Goal: Transaction & Acquisition: Book appointment/travel/reservation

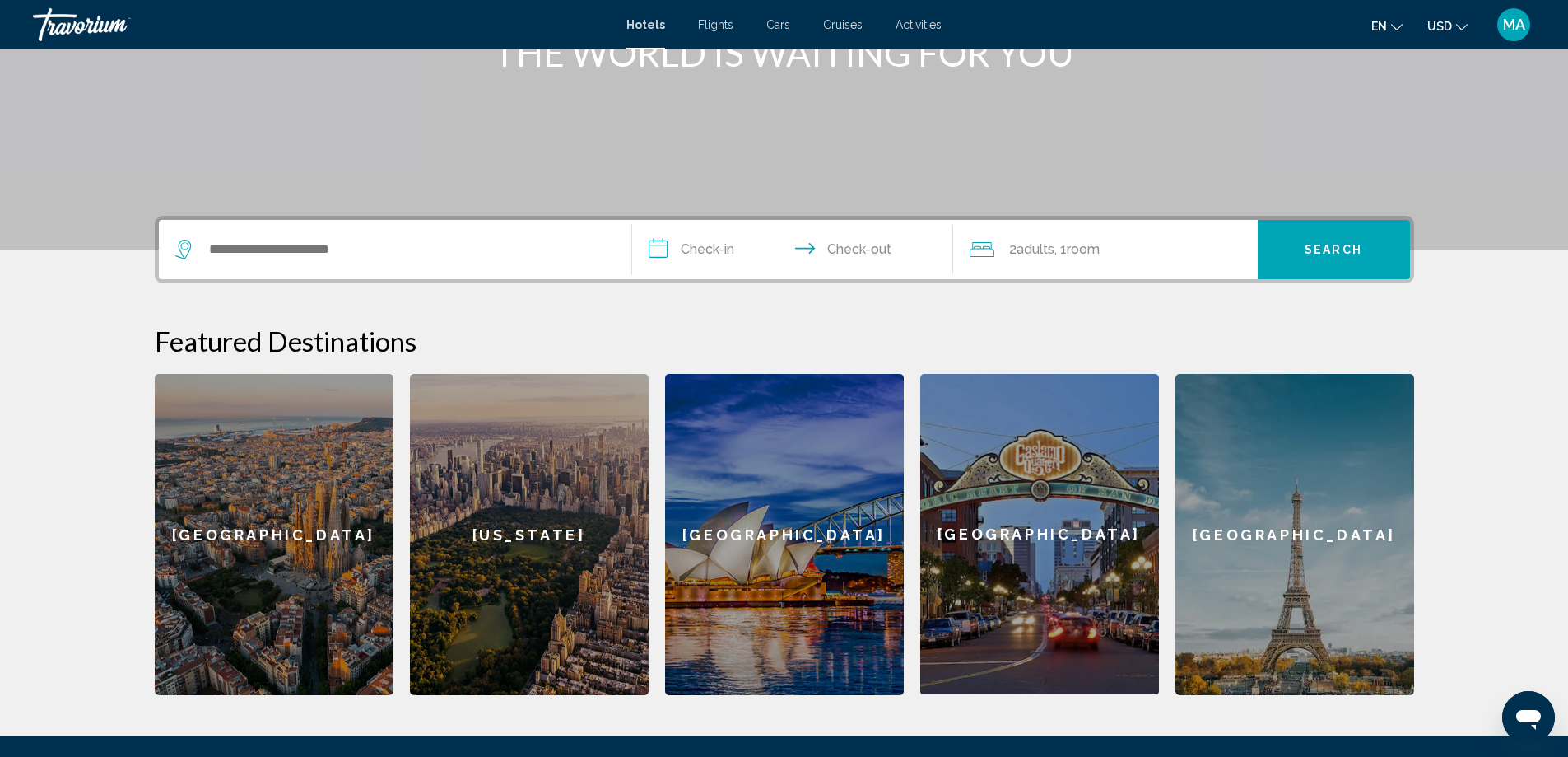
scroll to position [274, 0]
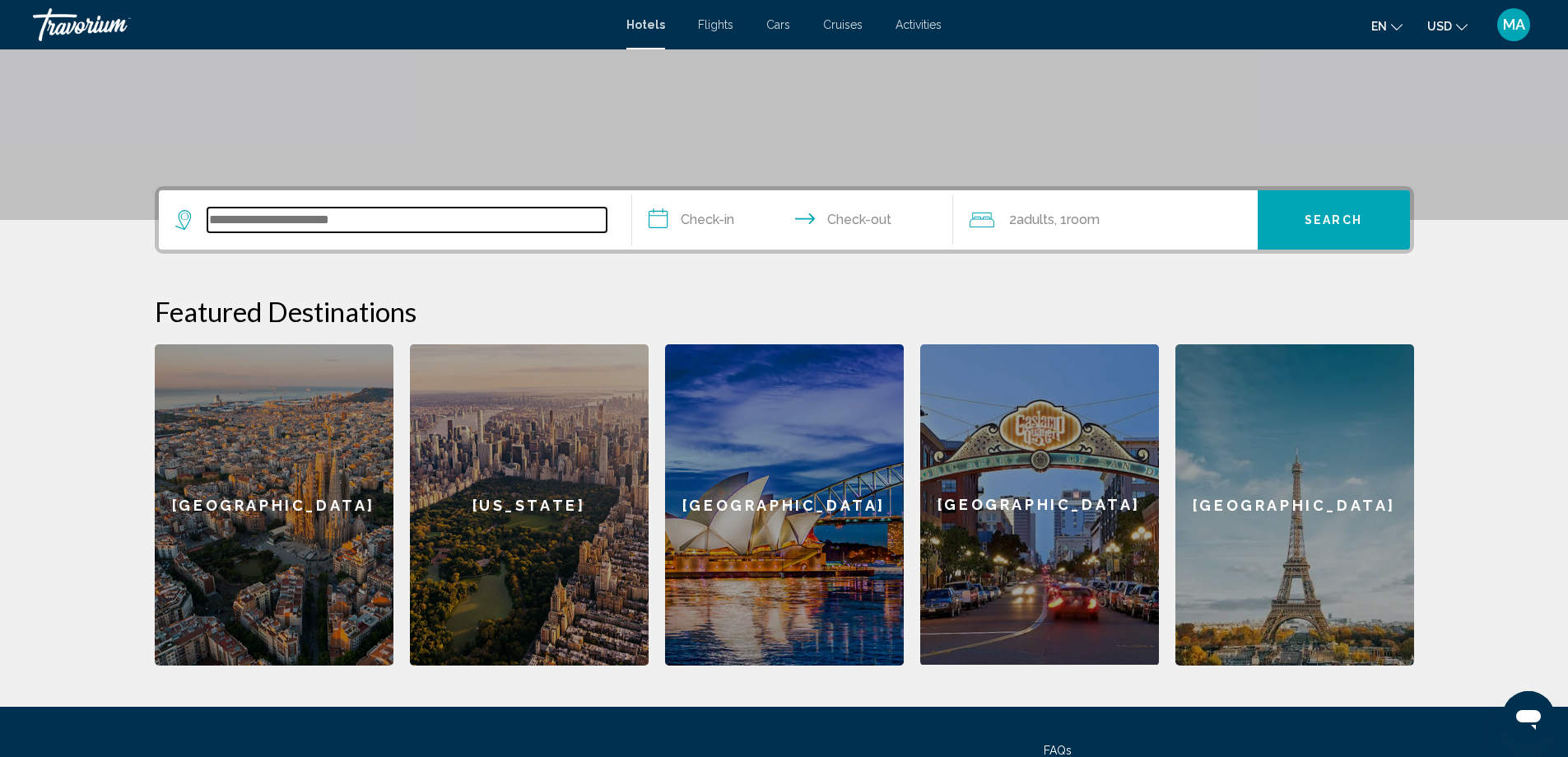
click at [394, 220] on input "Search widget" at bounding box center [406, 219] width 400 height 25
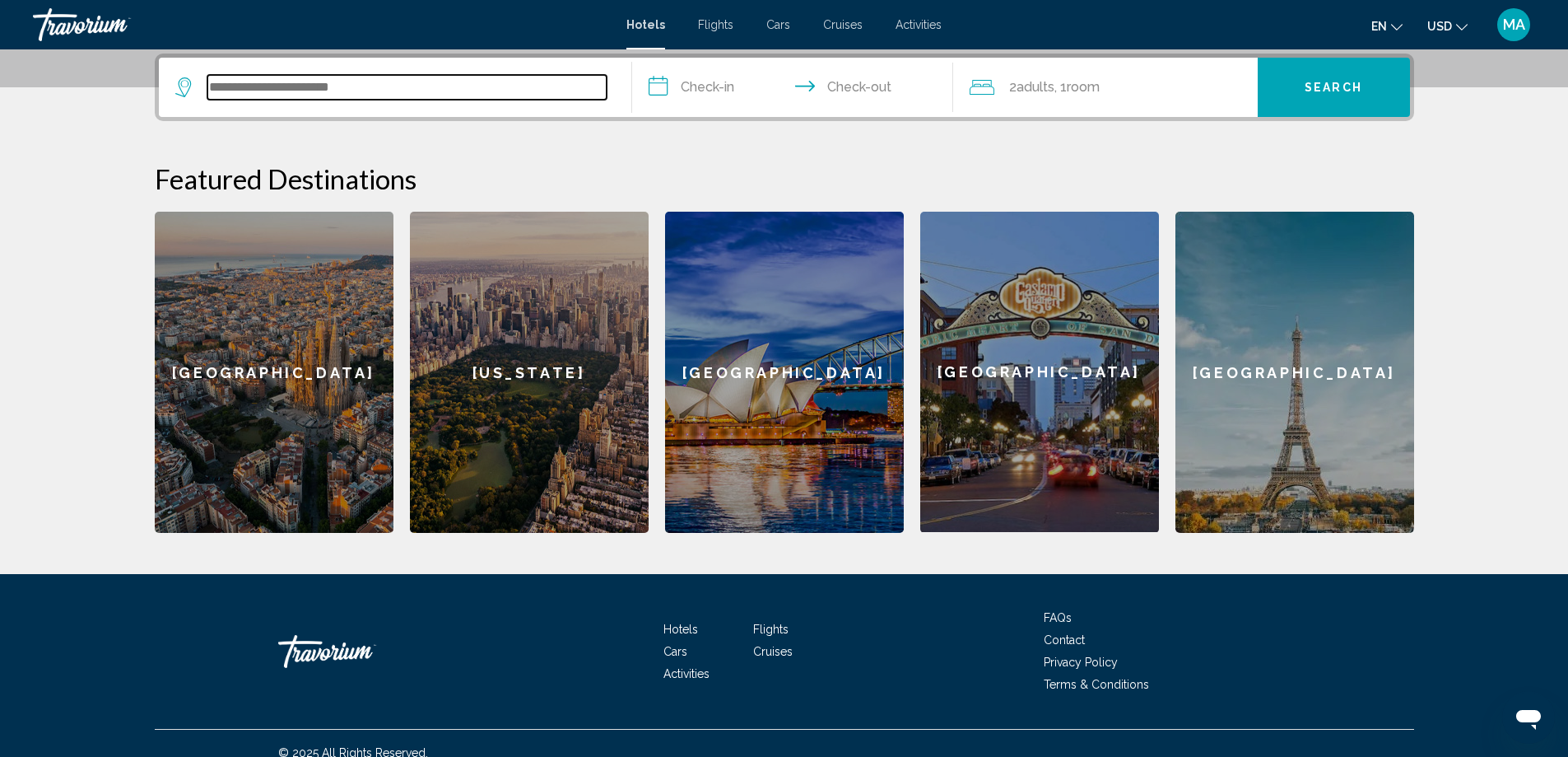
scroll to position [132, 0]
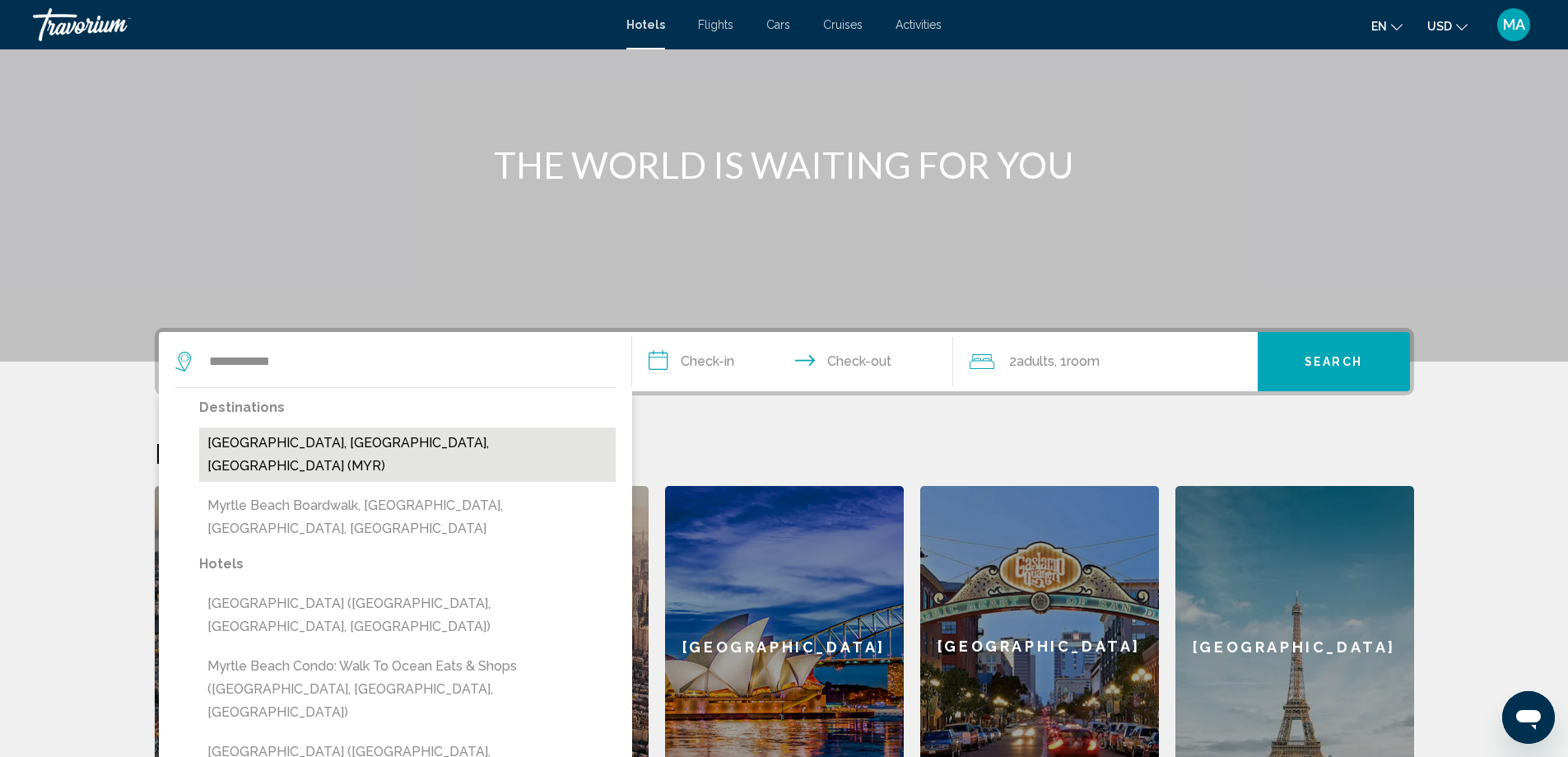
click at [358, 441] on button "Myrtle Beach, SC, United States (MYR)" at bounding box center [407, 454] width 417 height 54
type input "**********"
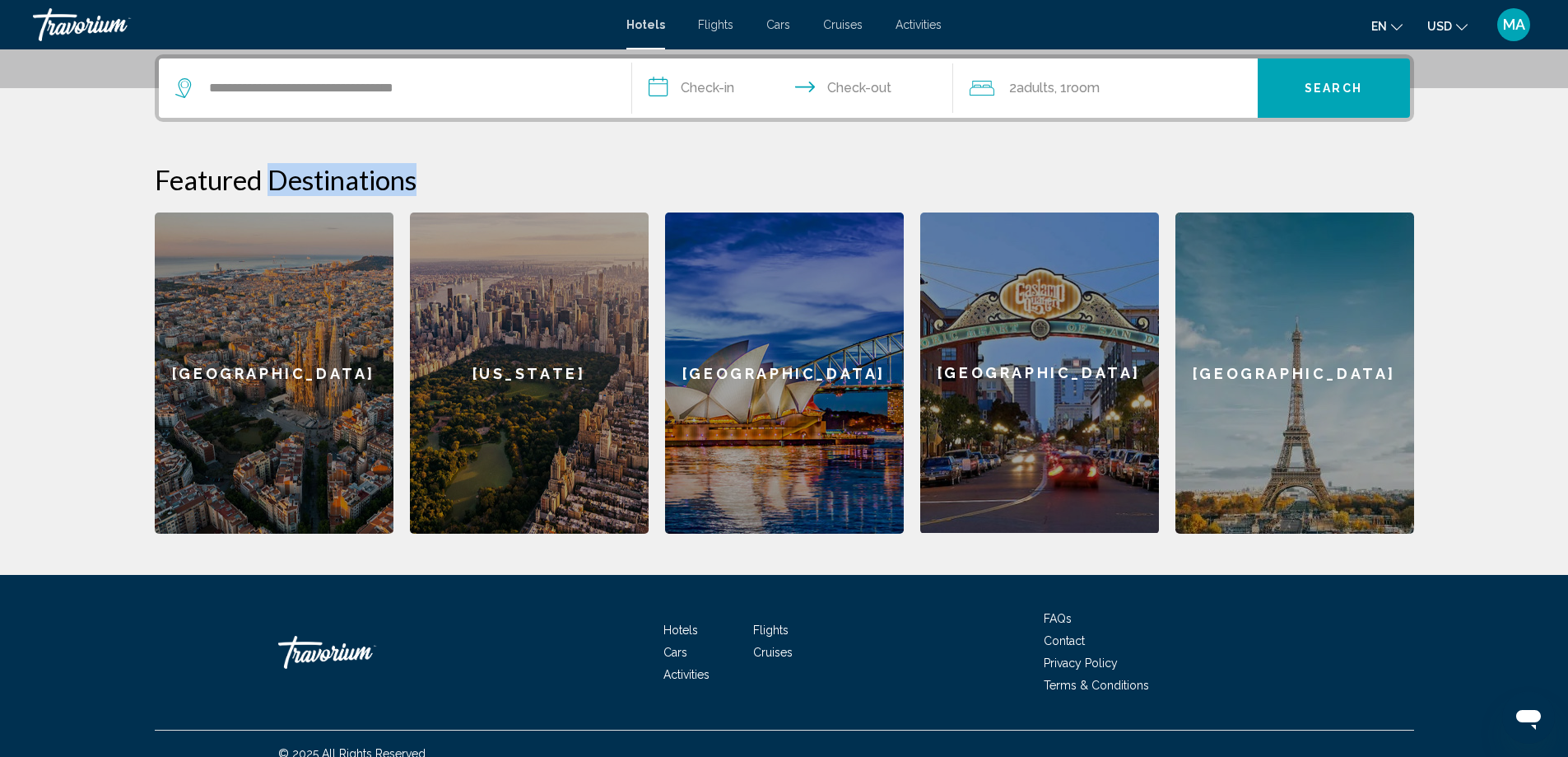
scroll to position [406, 0]
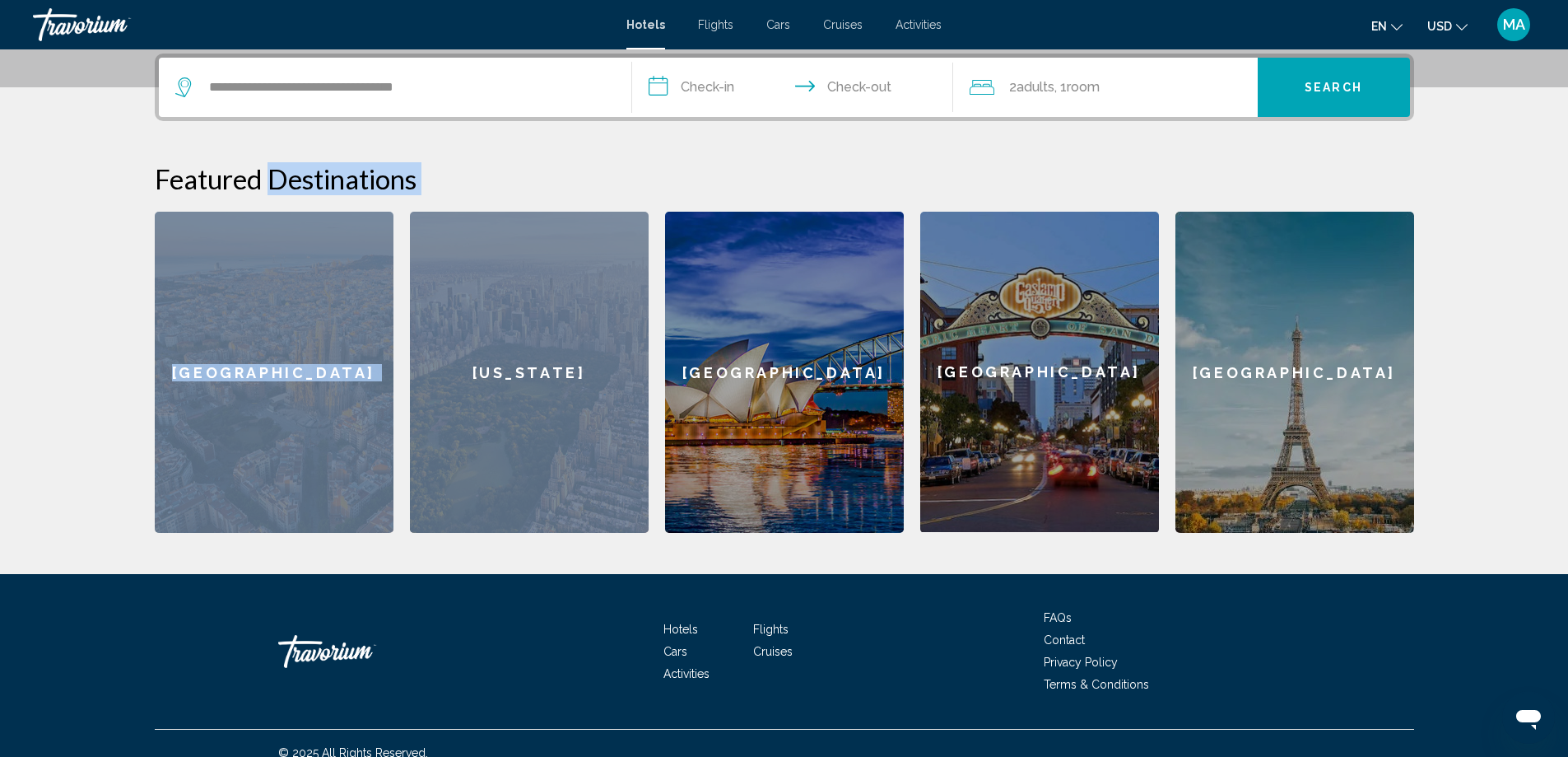
click at [358, 441] on div "Featured Destinations Barcelona New York Sydney San Diego Paris Barcelona New Y…" at bounding box center [784, 347] width 1260 height 370
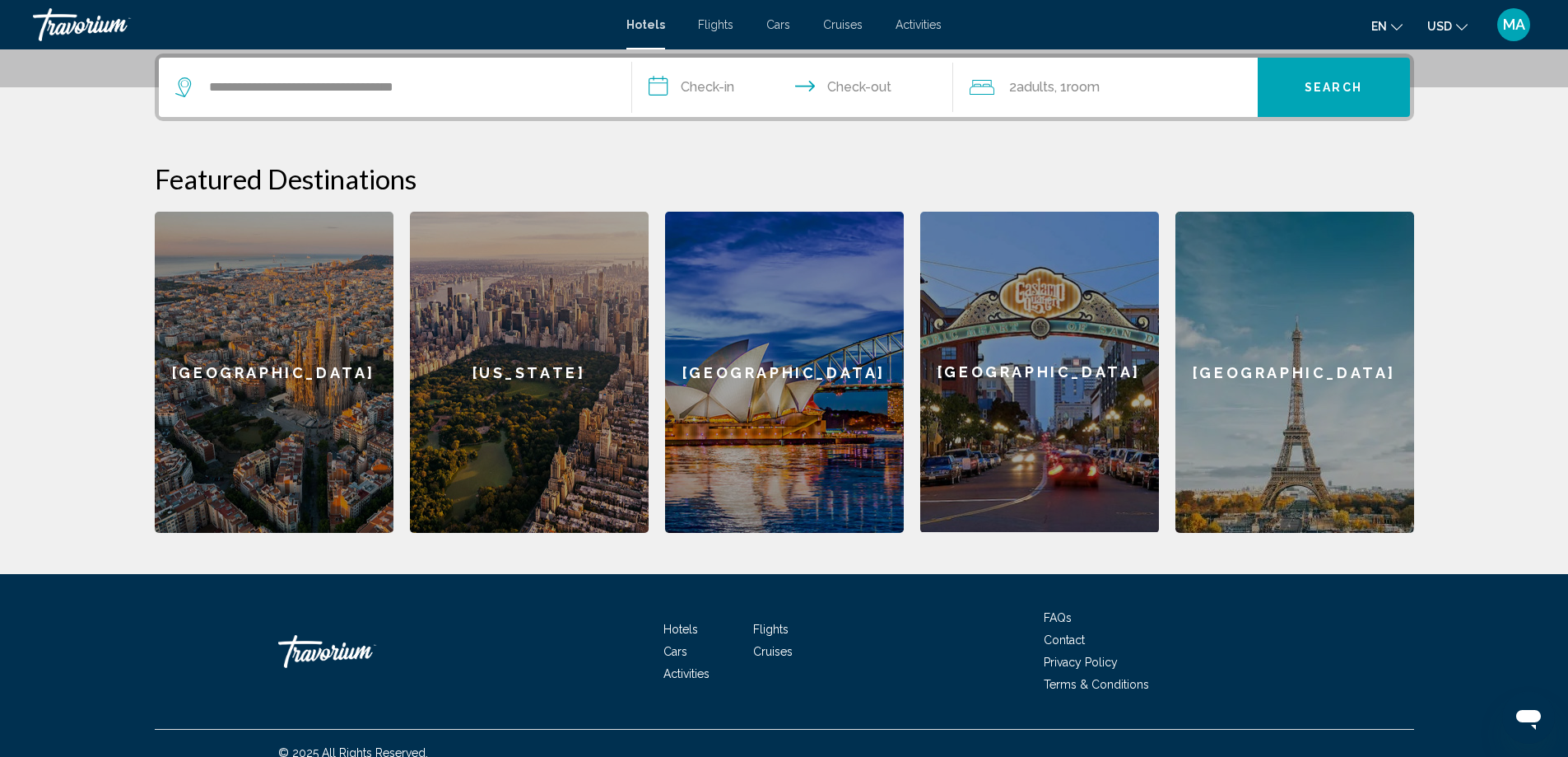
click at [731, 93] on input "**********" at bounding box center [796, 89] width 327 height 64
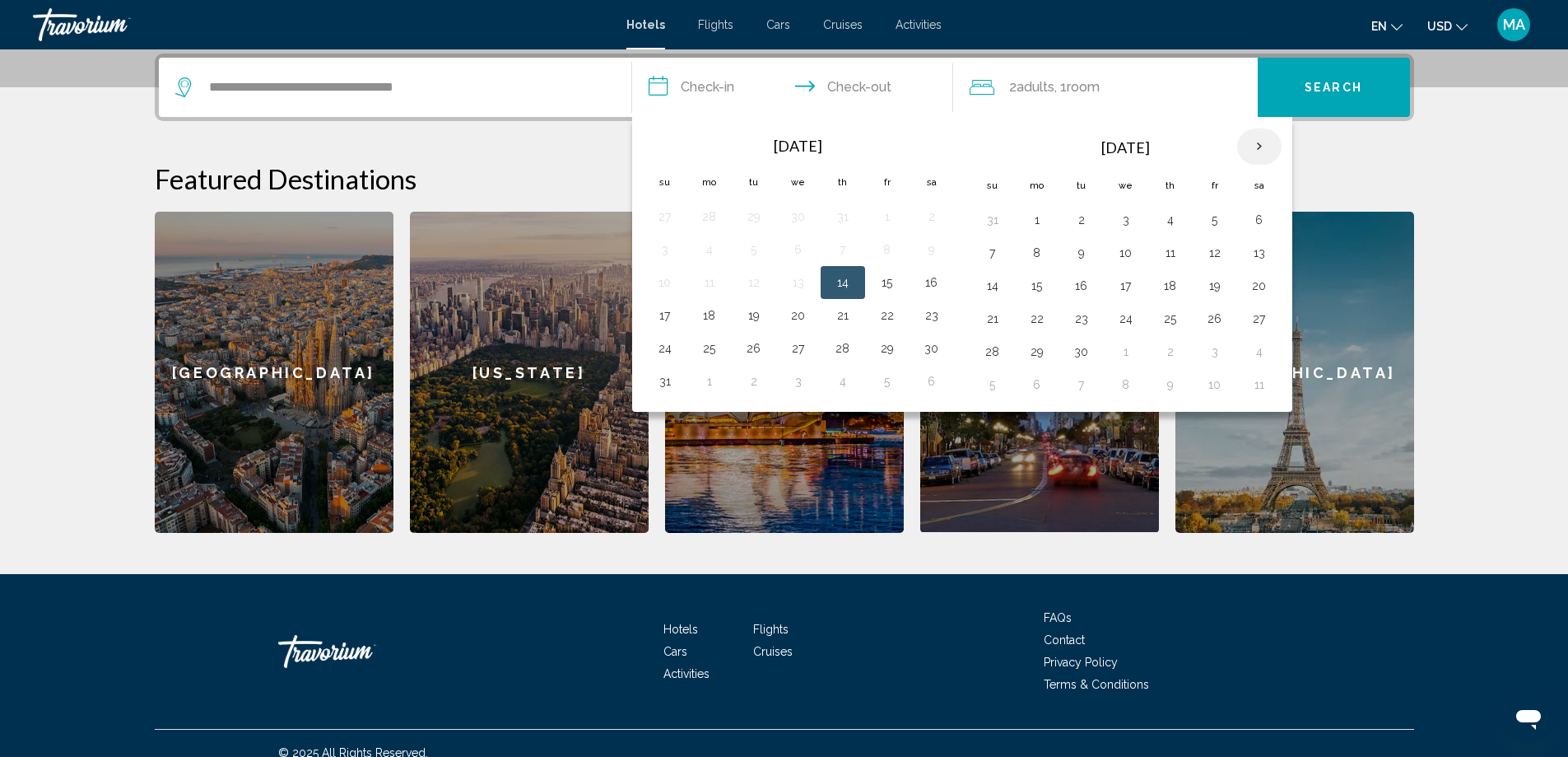
click at [1269, 143] on th "Next month" at bounding box center [1260, 146] width 45 height 36
click at [989, 253] on button "5" at bounding box center [992, 253] width 27 height 23
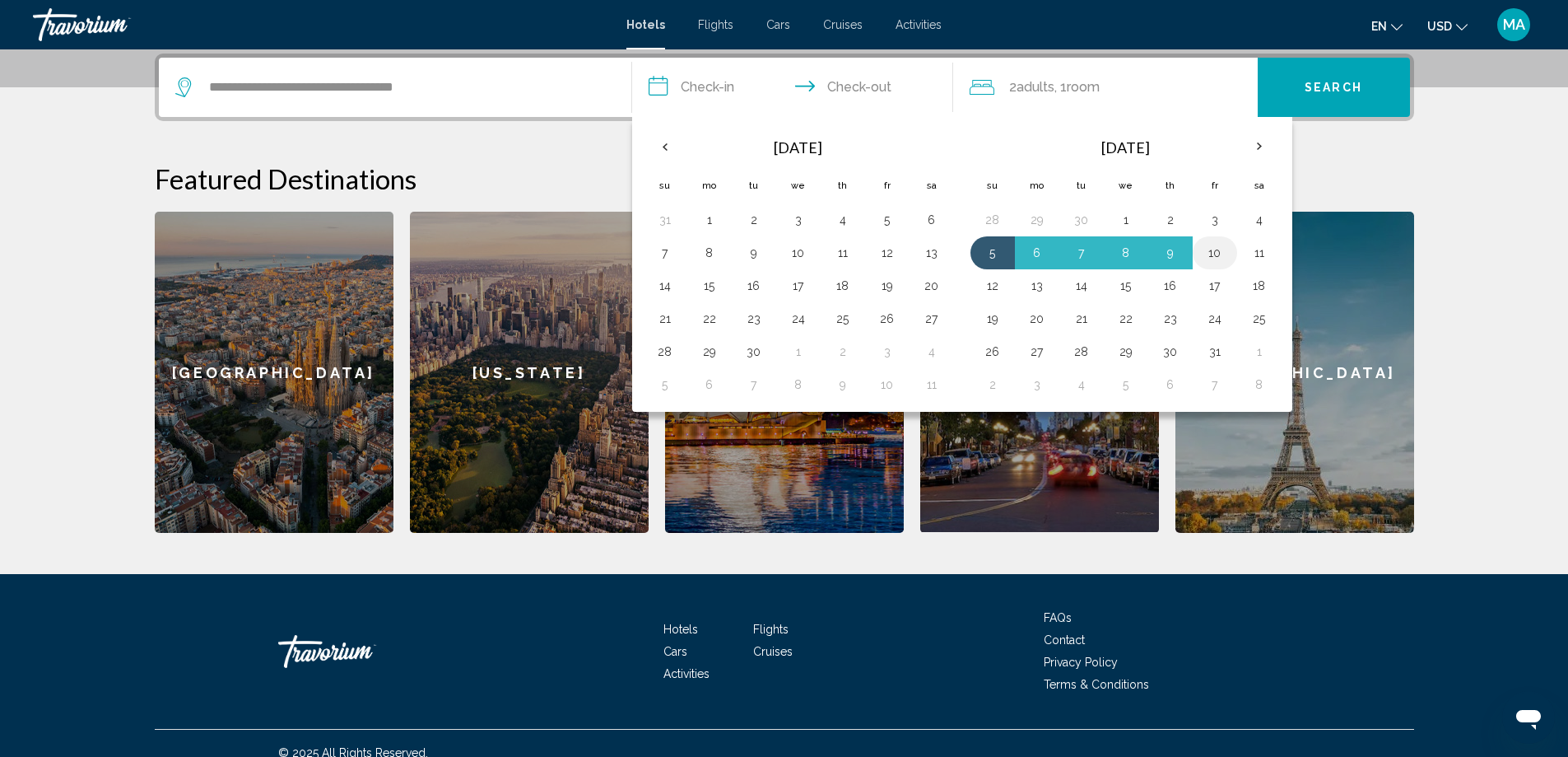
click at [1217, 253] on button "10" at bounding box center [1215, 253] width 27 height 23
type input "**********"
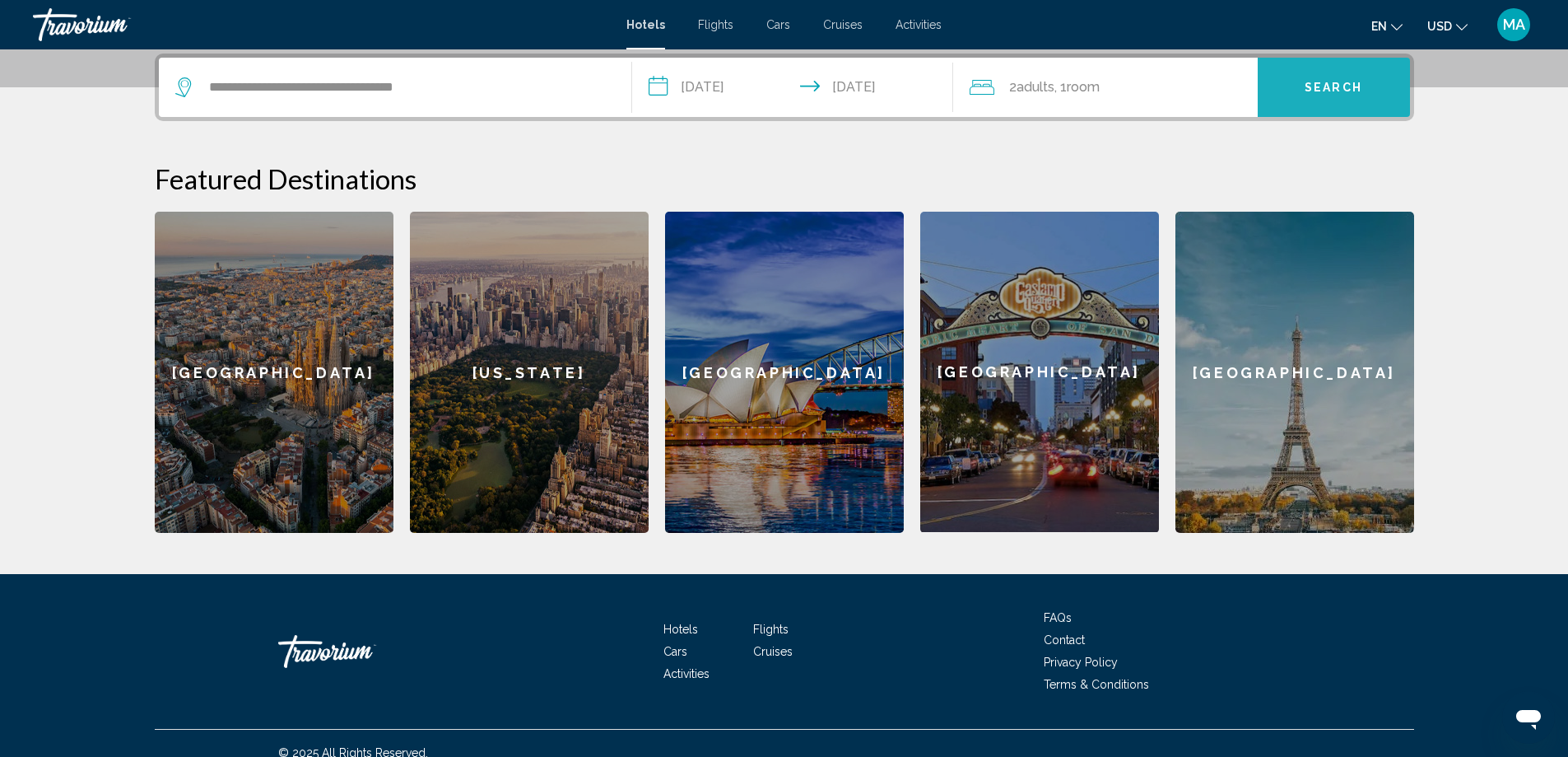
click at [1319, 89] on span "Search" at bounding box center [1333, 88] width 58 height 13
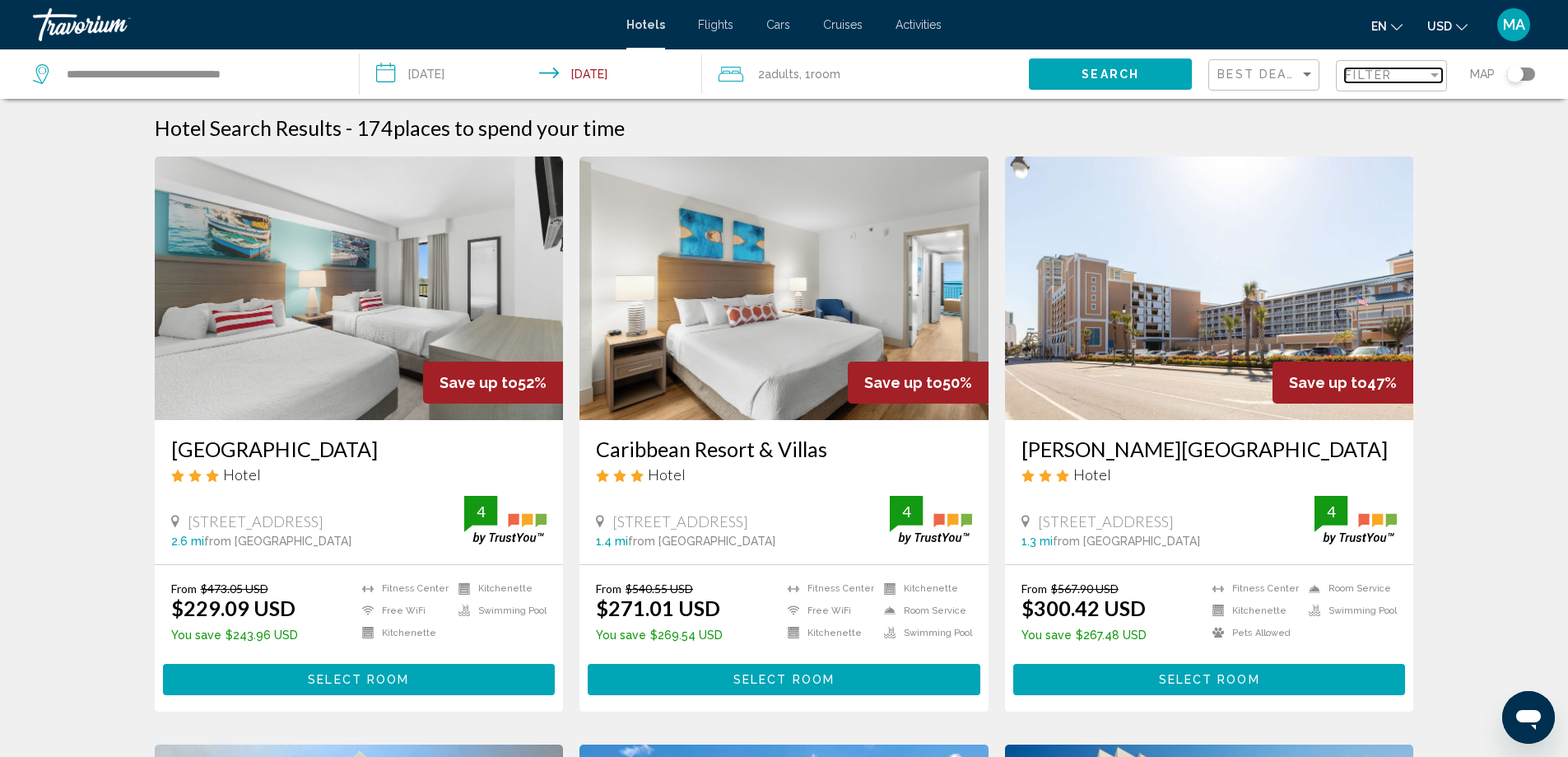
click at [1428, 80] on div "Filter" at bounding box center [1435, 75] width 15 height 13
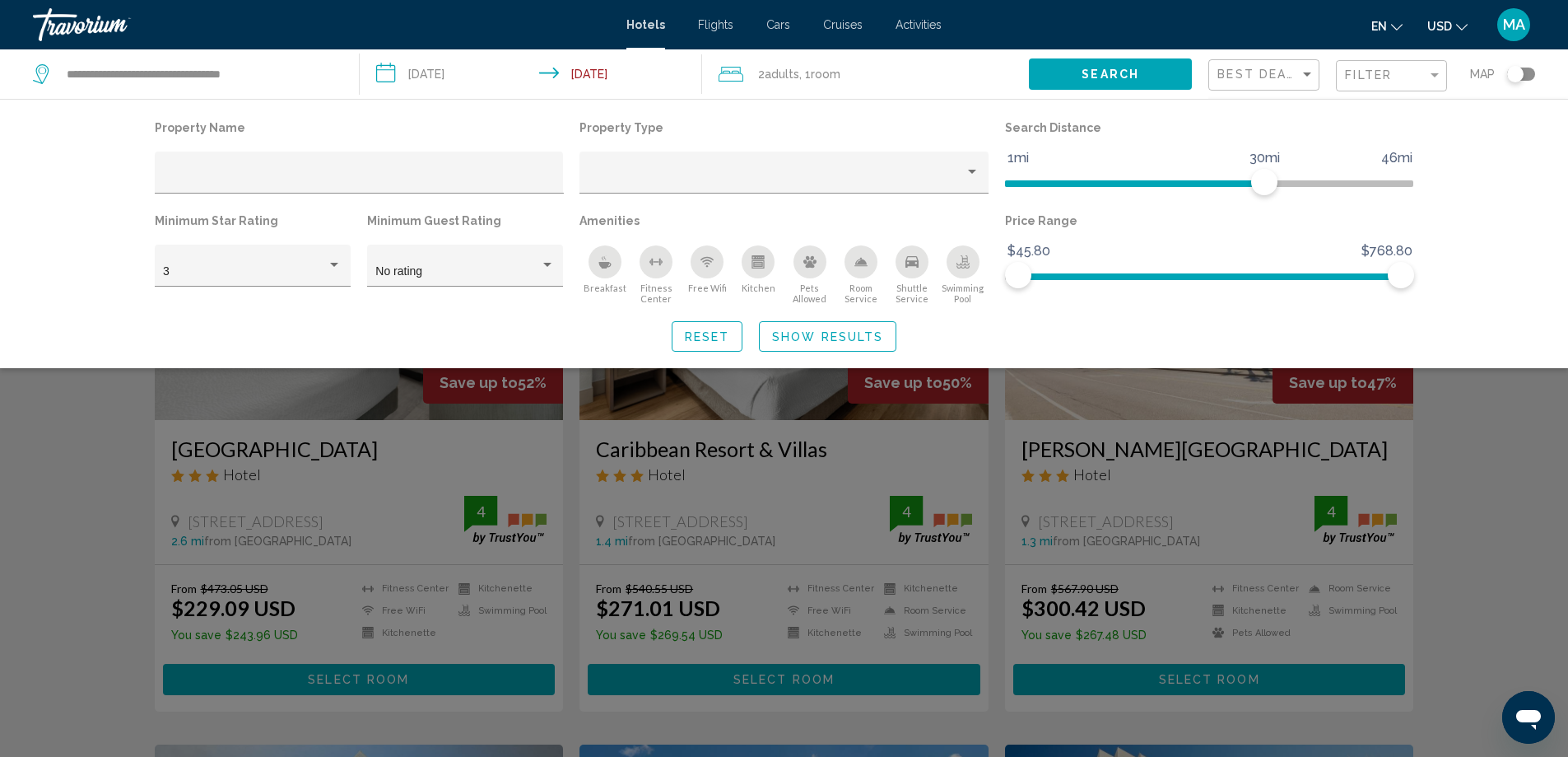
click at [605, 267] on icon "Breakfast" at bounding box center [606, 266] width 12 height 7
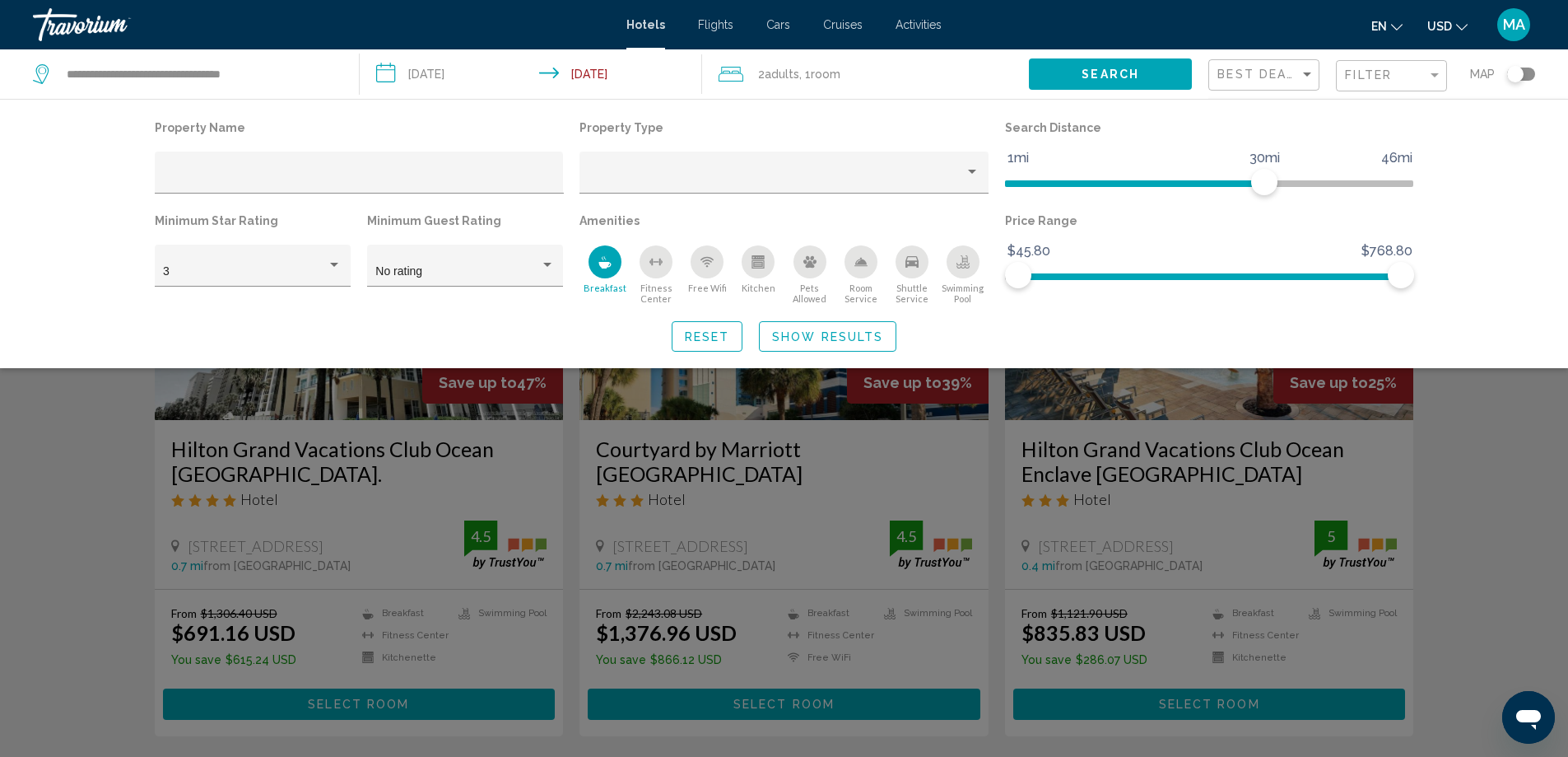
click at [968, 263] on icon "Swimming Pool" at bounding box center [962, 261] width 13 height 13
click at [742, 181] on div "Property type" at bounding box center [777, 178] width 377 height 13
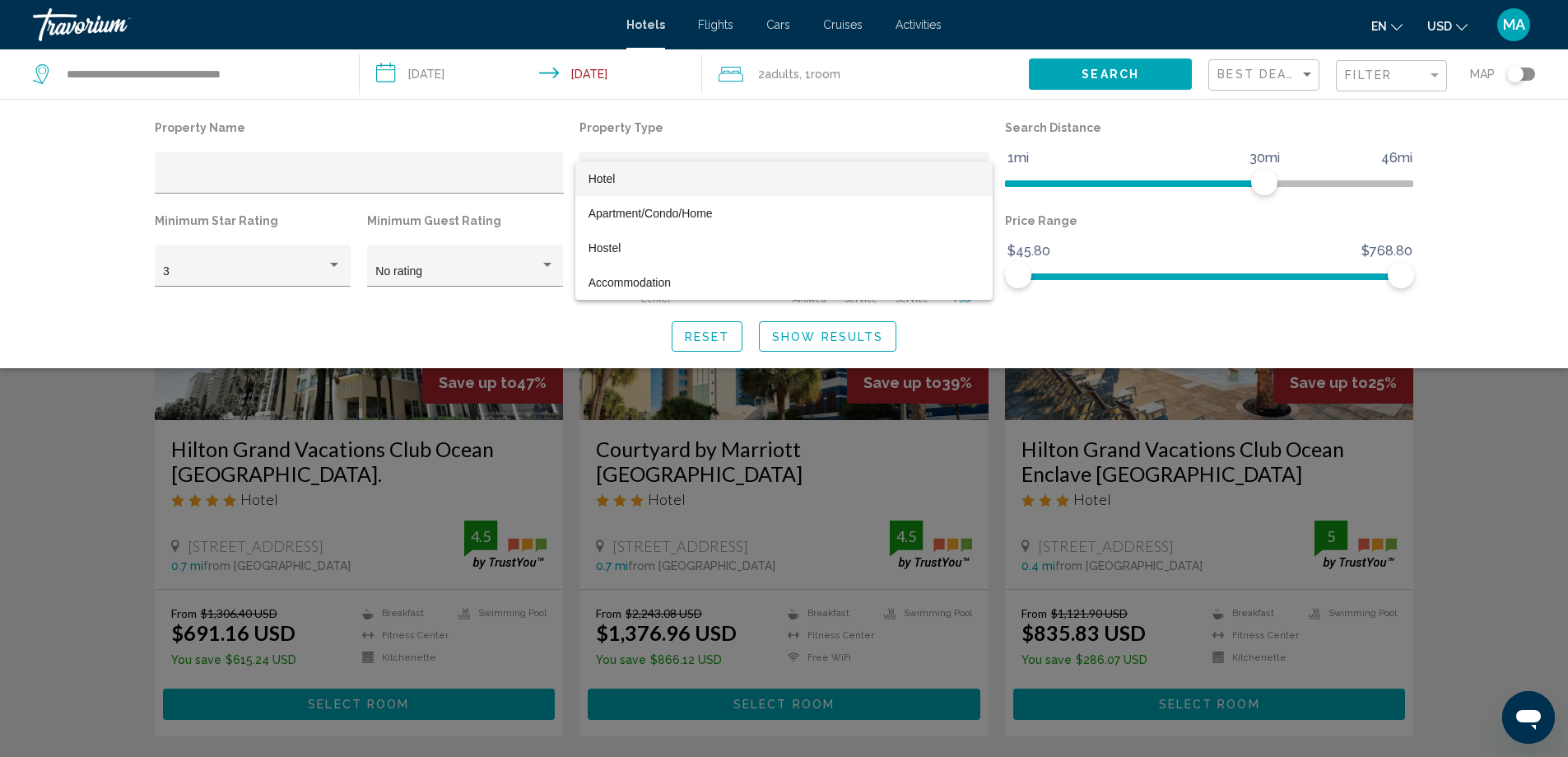
click at [477, 318] on div at bounding box center [784, 378] width 1568 height 757
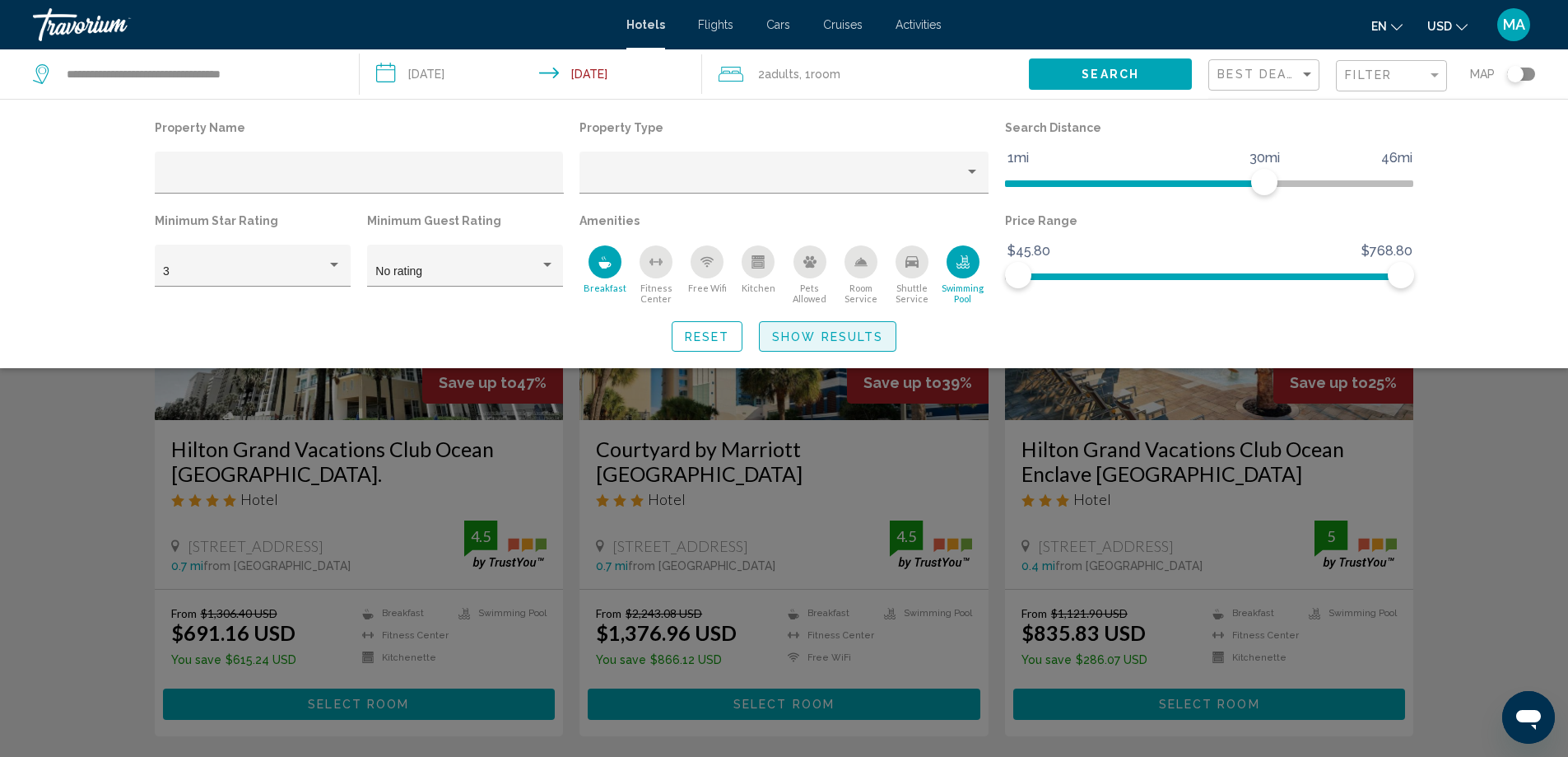
click at [848, 333] on span "Show Results" at bounding box center [827, 336] width 111 height 13
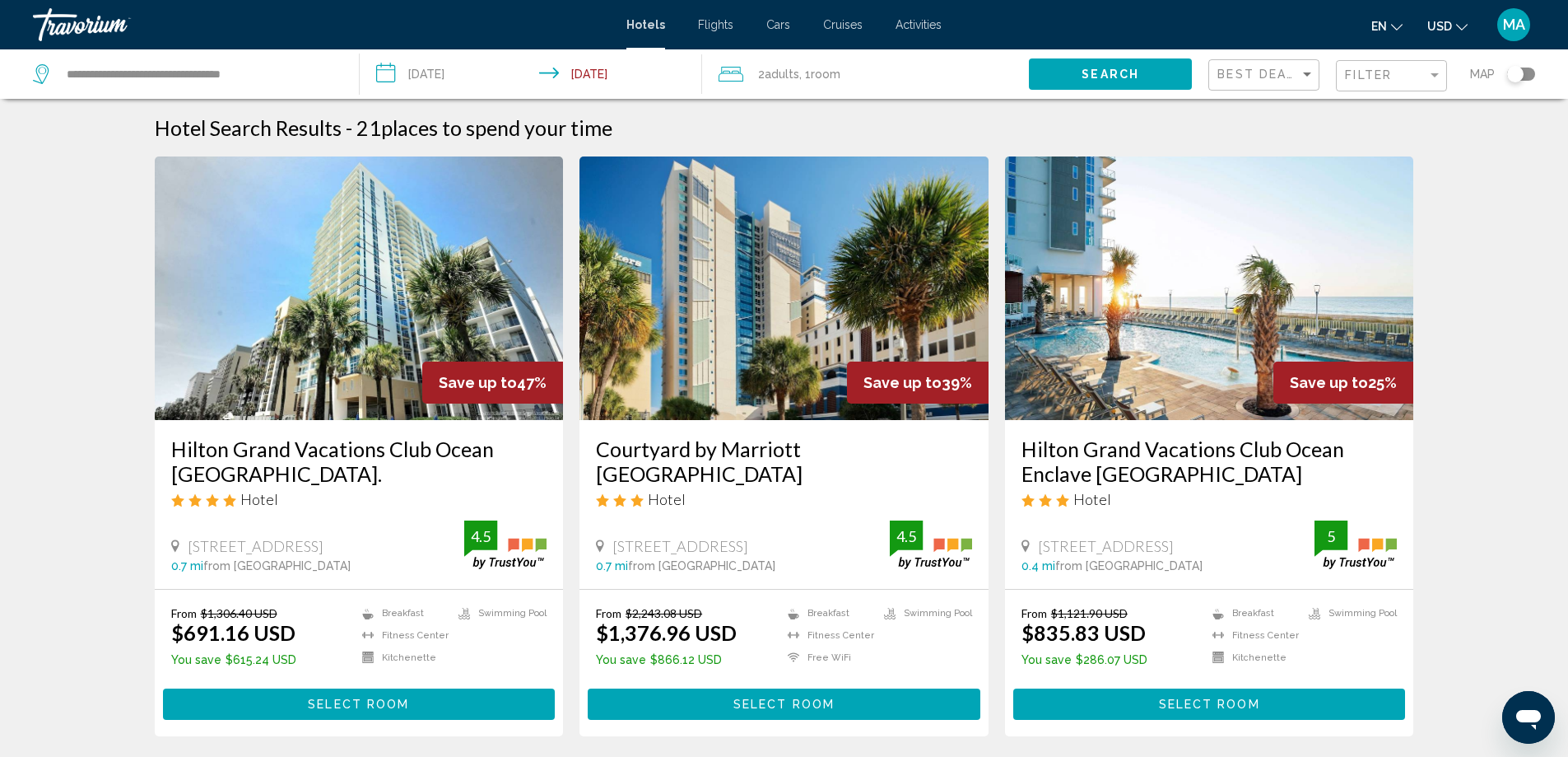
click at [367, 316] on img "Main content" at bounding box center [359, 288] width 409 height 264
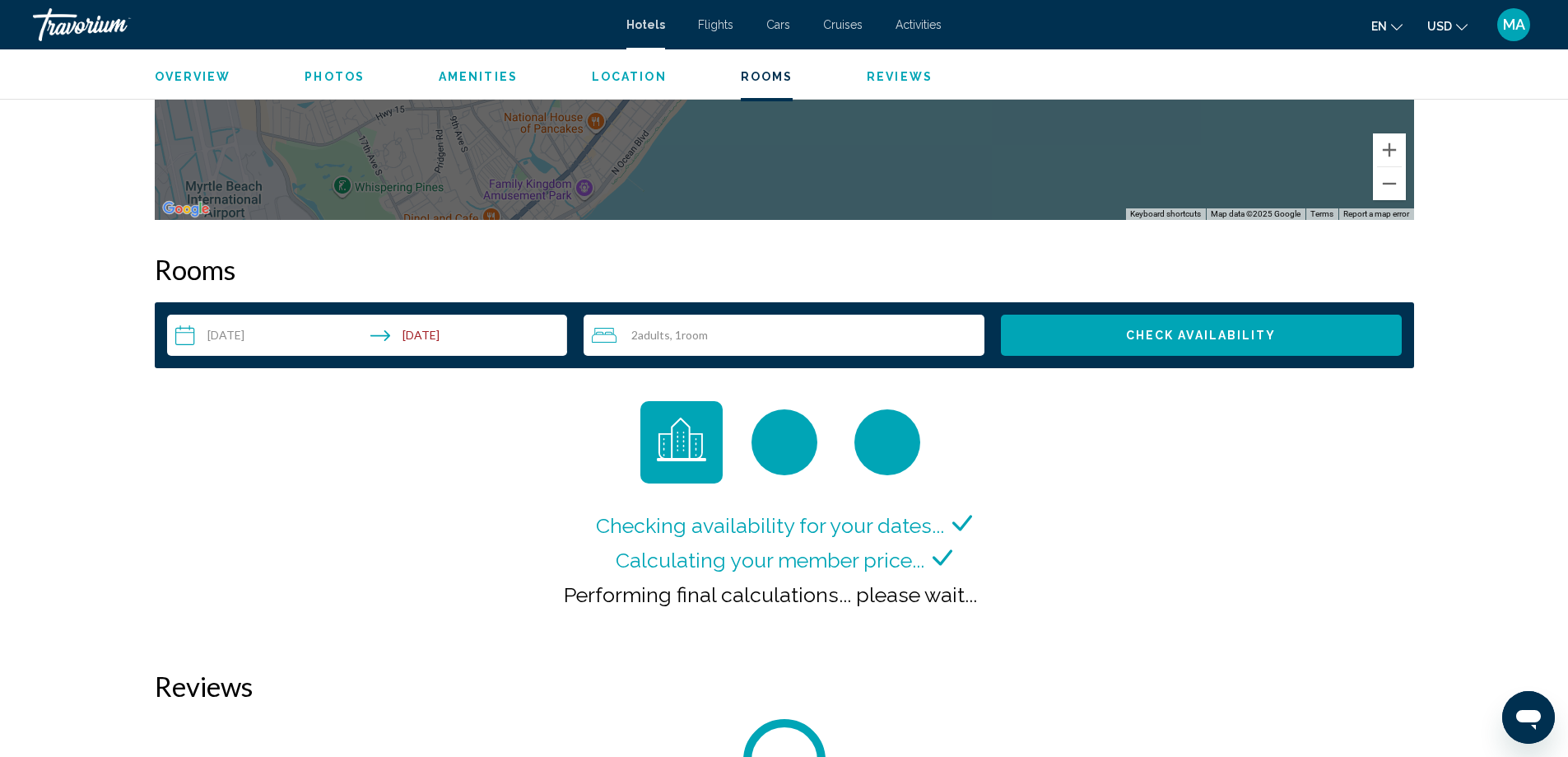
scroll to position [2196, 0]
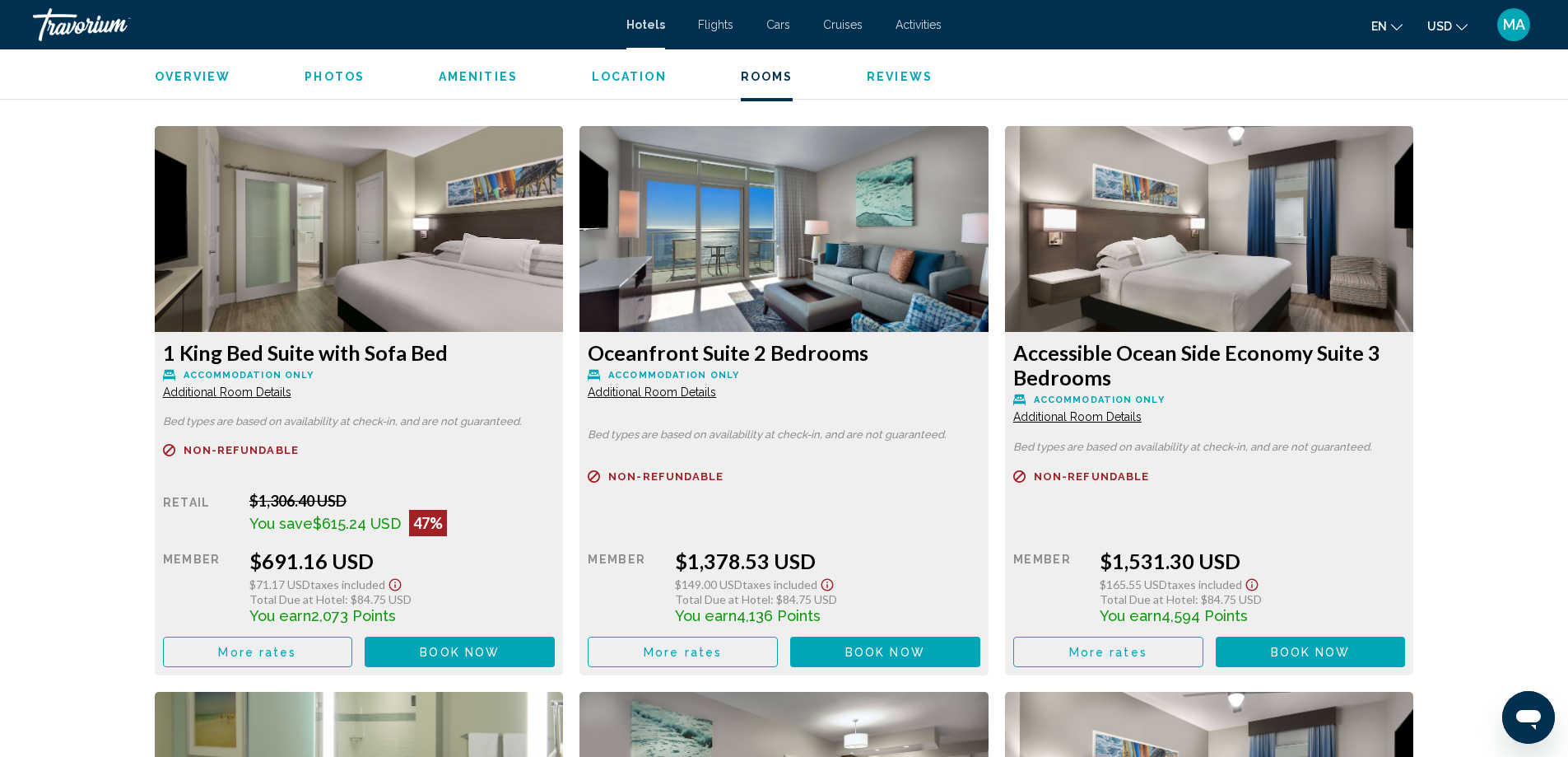
click at [564, 261] on img "Main content" at bounding box center [359, 229] width 409 height 206
click at [564, 259] on img "Main content" at bounding box center [359, 229] width 409 height 206
click at [564, 264] on img "Main content" at bounding box center [359, 229] width 409 height 206
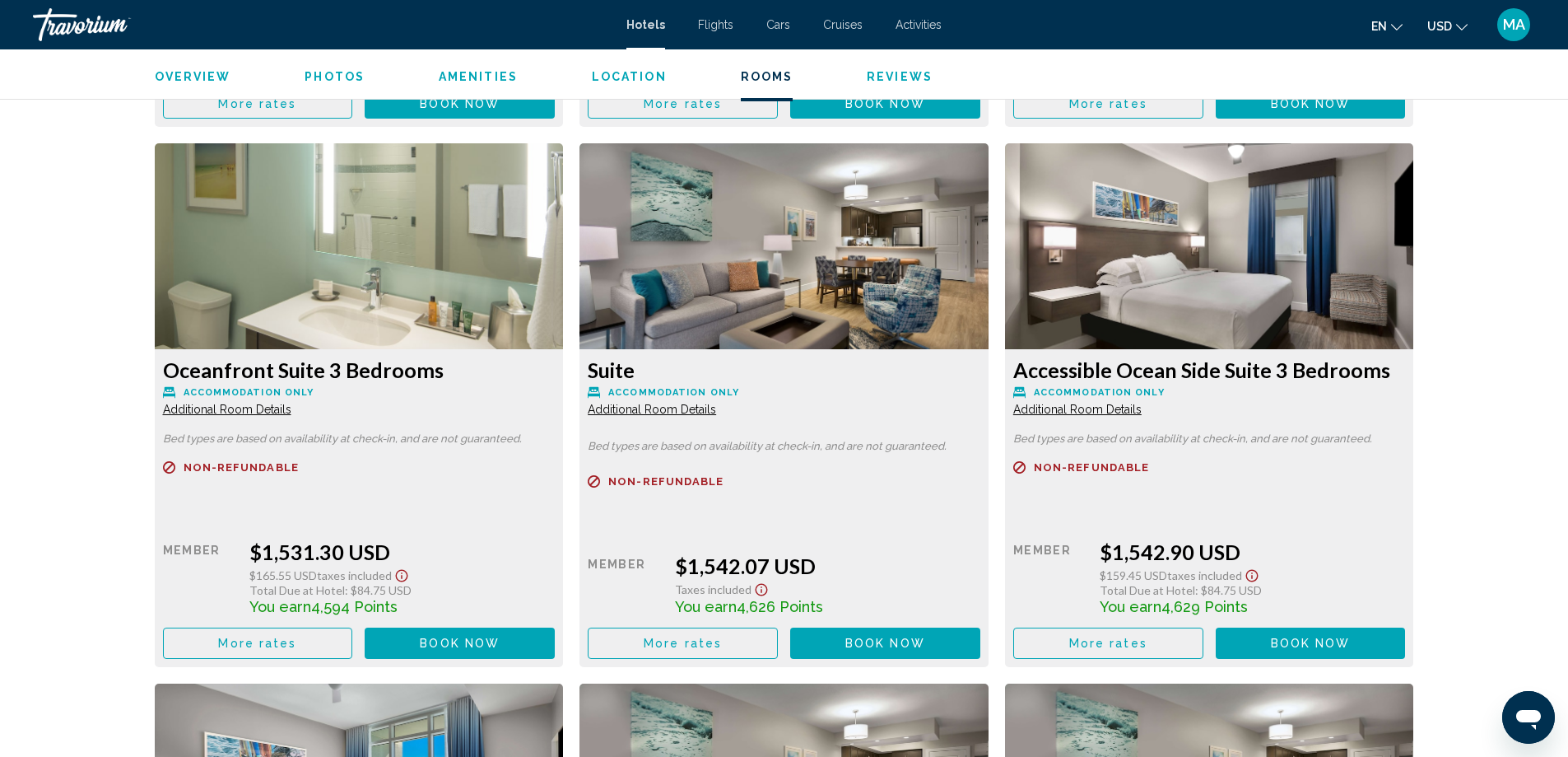
scroll to position [2470, 0]
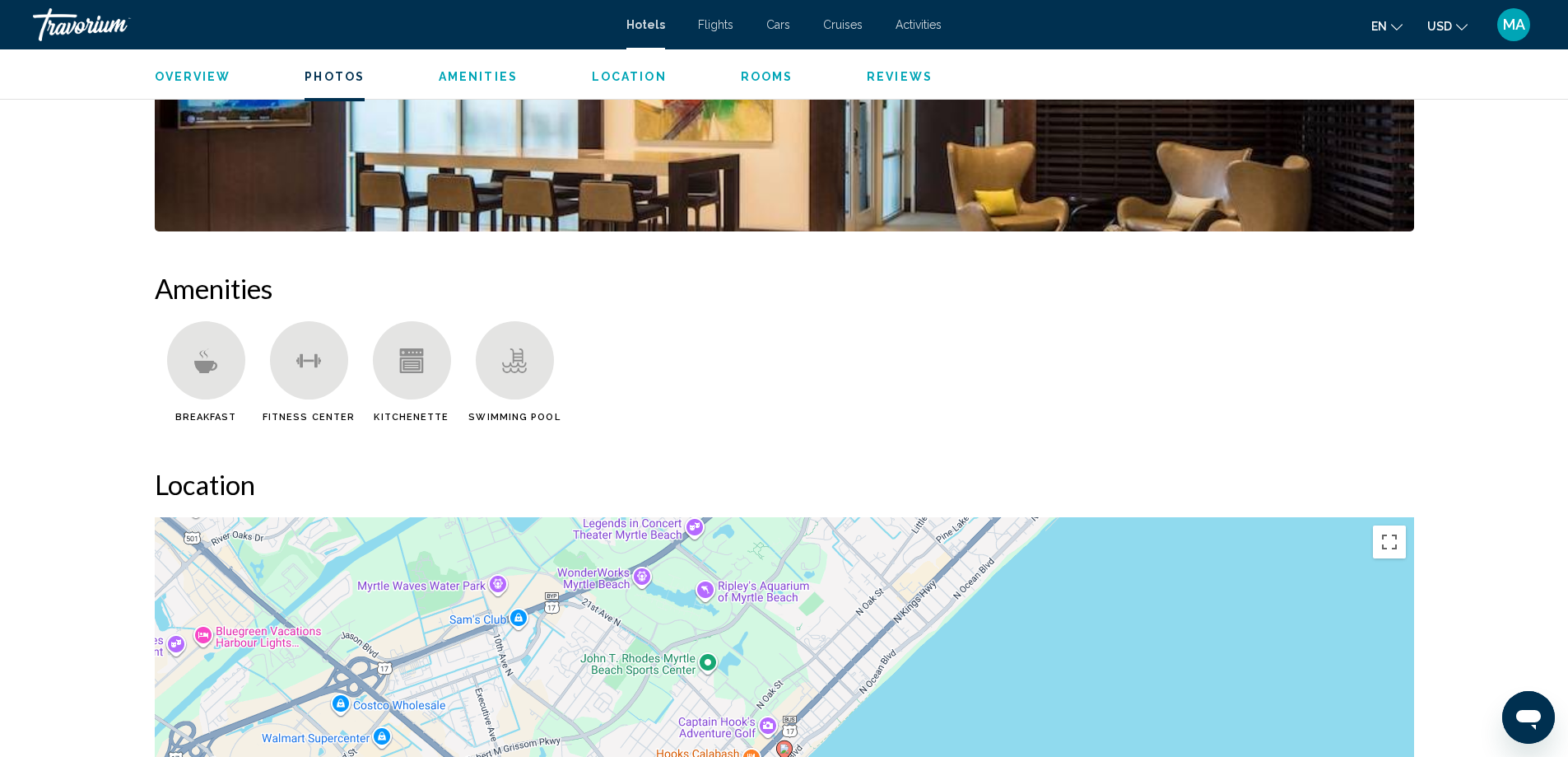
scroll to position [1097, 0]
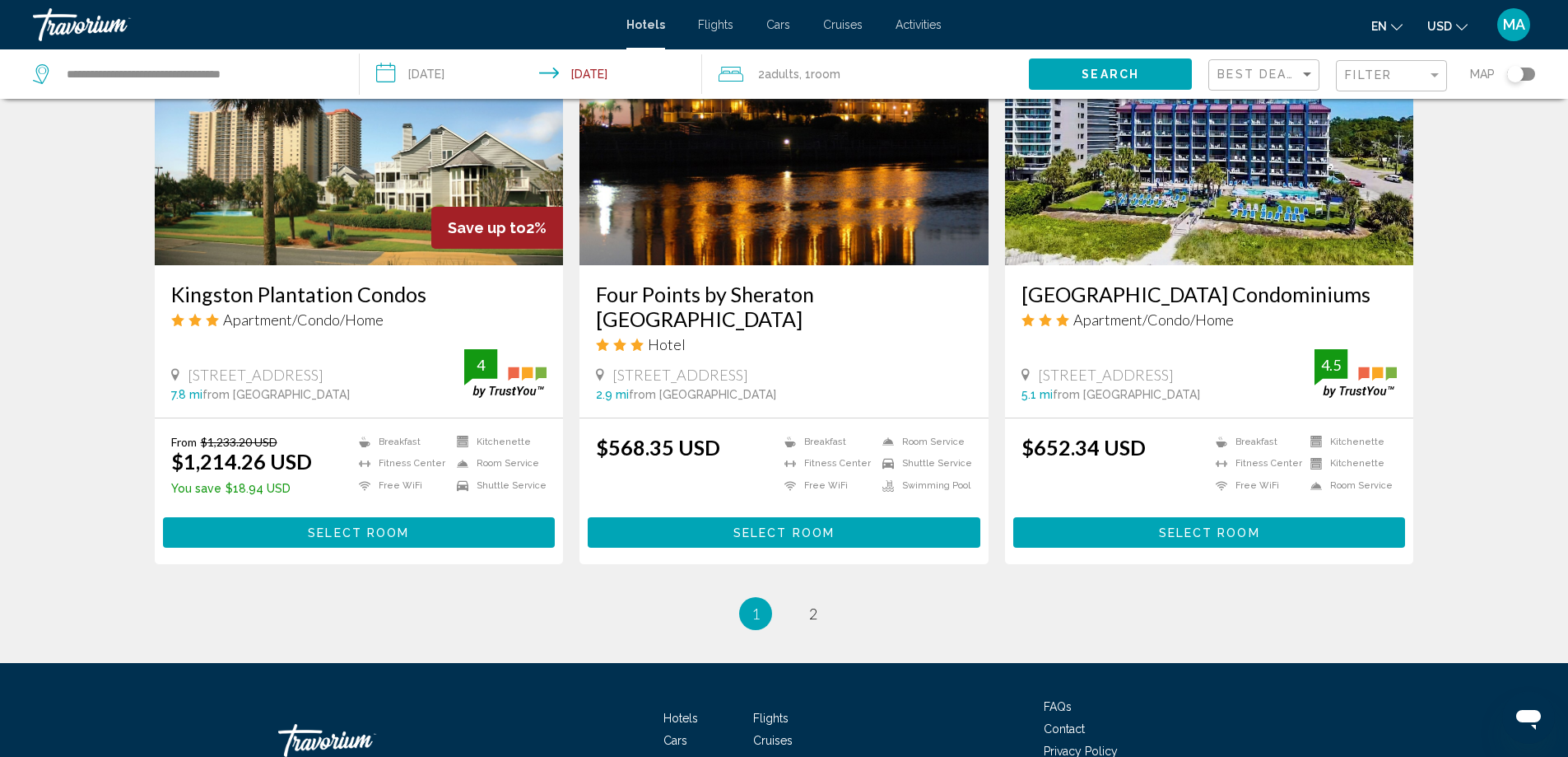
scroll to position [2118, 0]
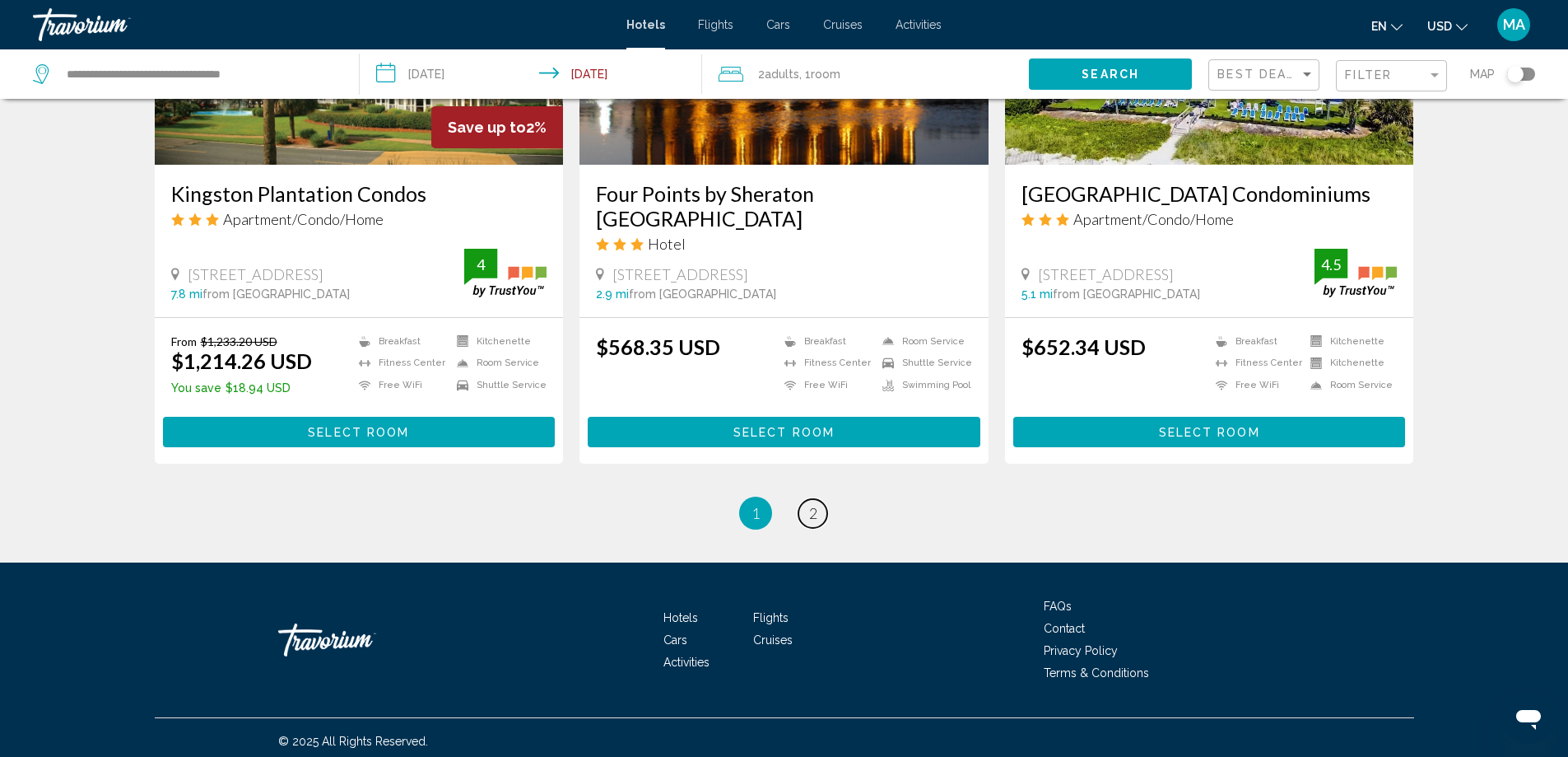
click at [807, 510] on link "page 2" at bounding box center [813, 514] width 29 height 29
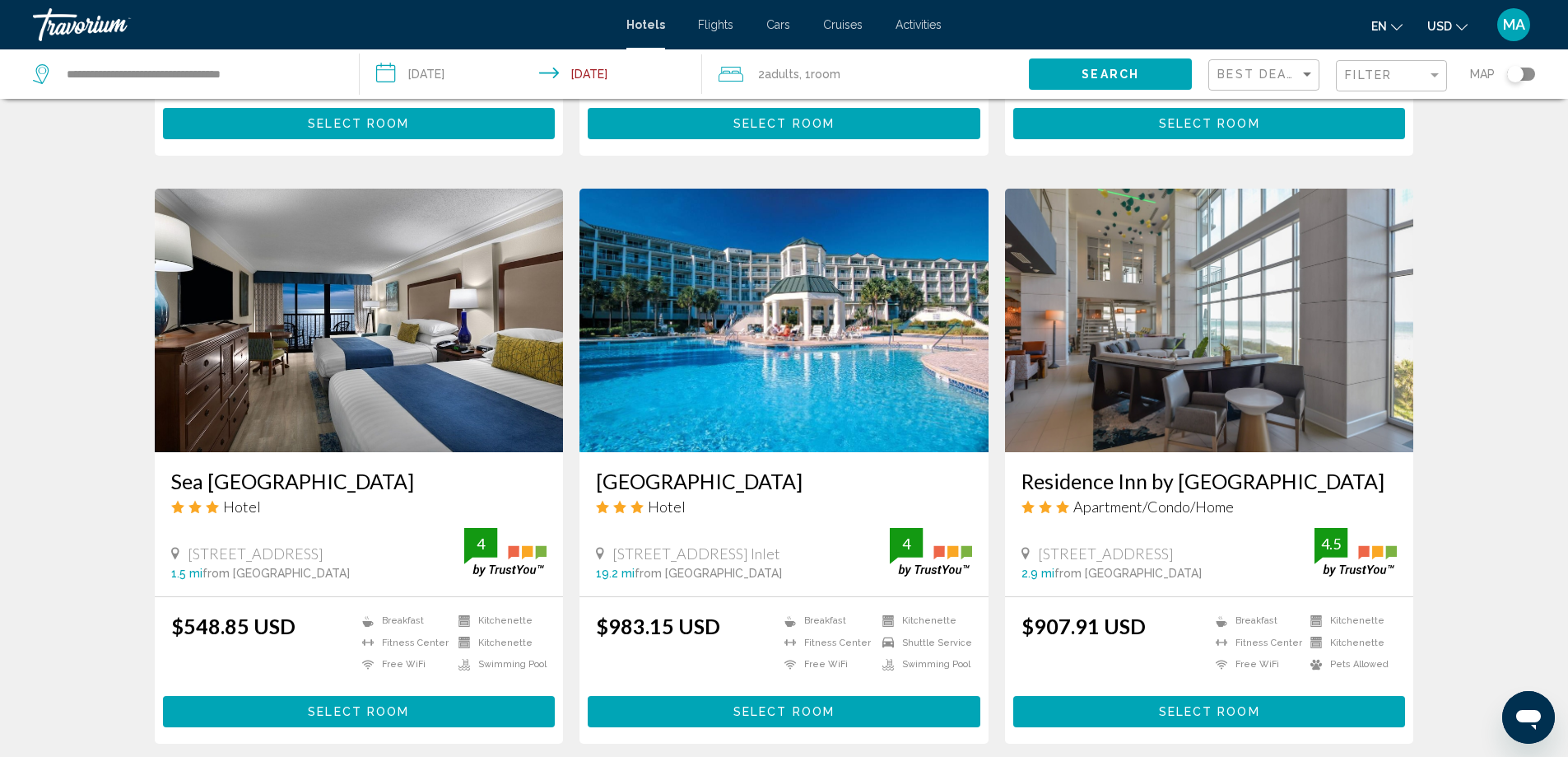
scroll to position [549, 0]
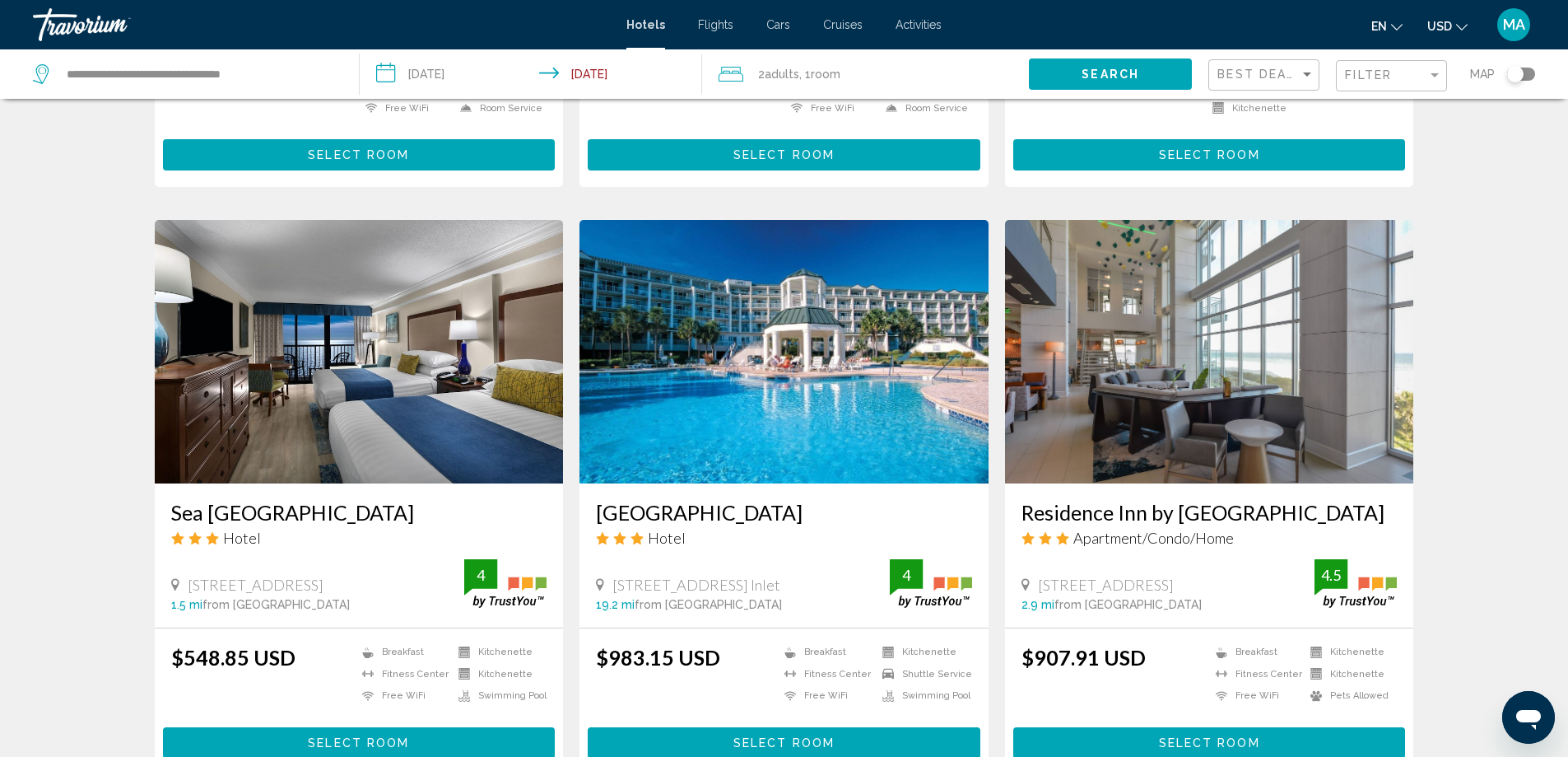
click at [345, 363] on img "Main content" at bounding box center [359, 351] width 409 height 264
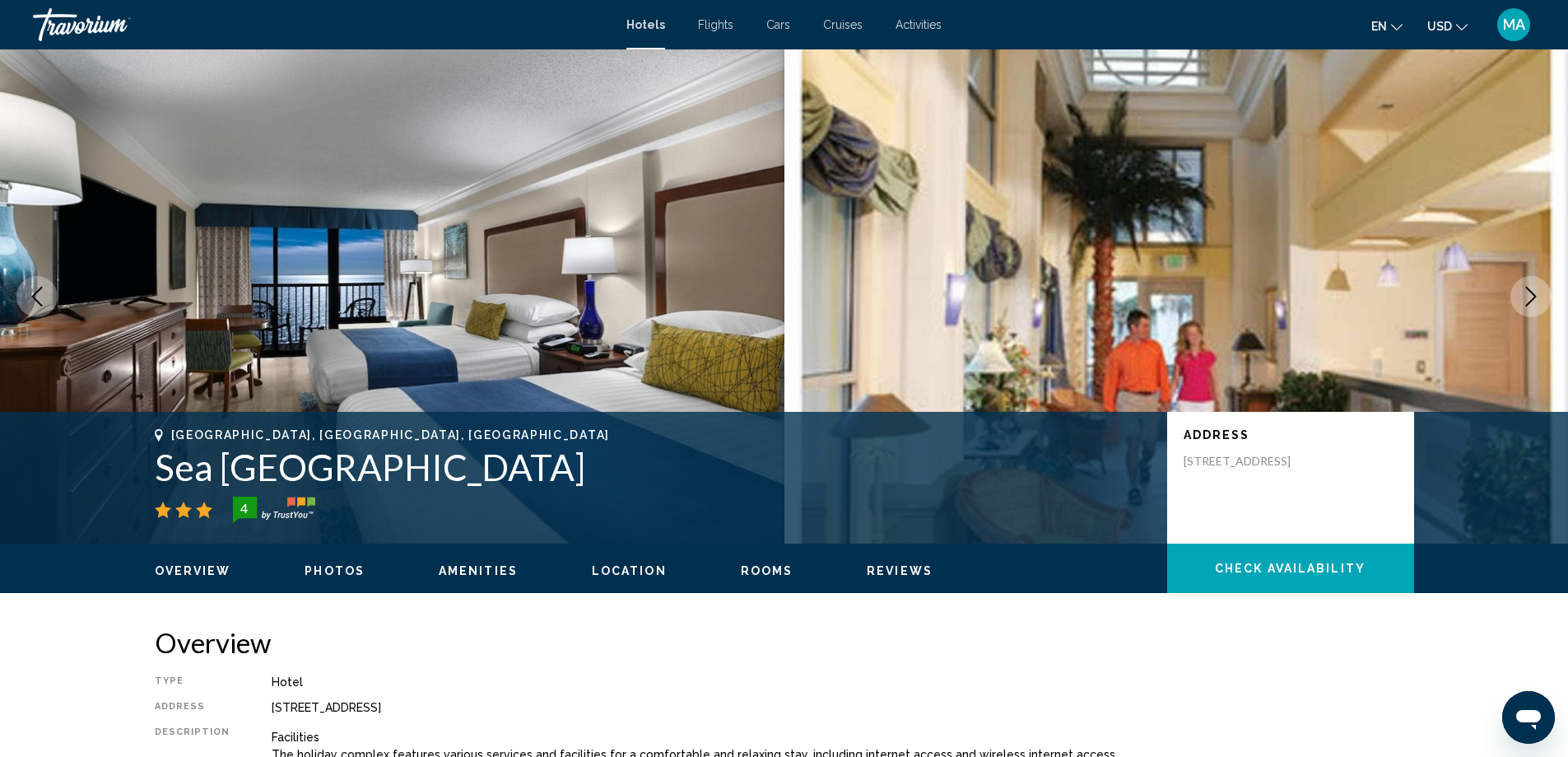
scroll to position [274, 0]
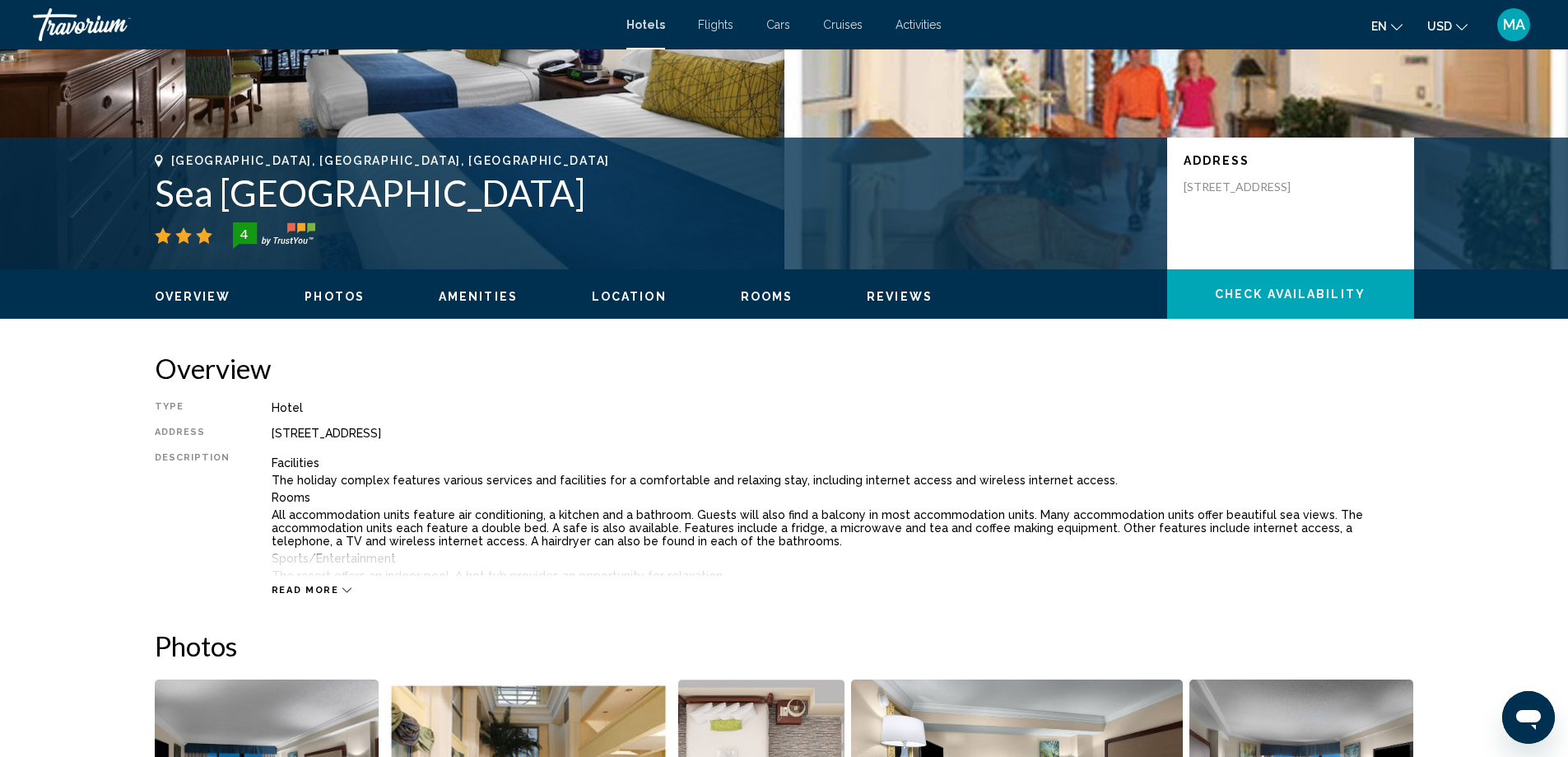
click at [741, 302] on span "Rooms" at bounding box center [766, 296] width 52 height 13
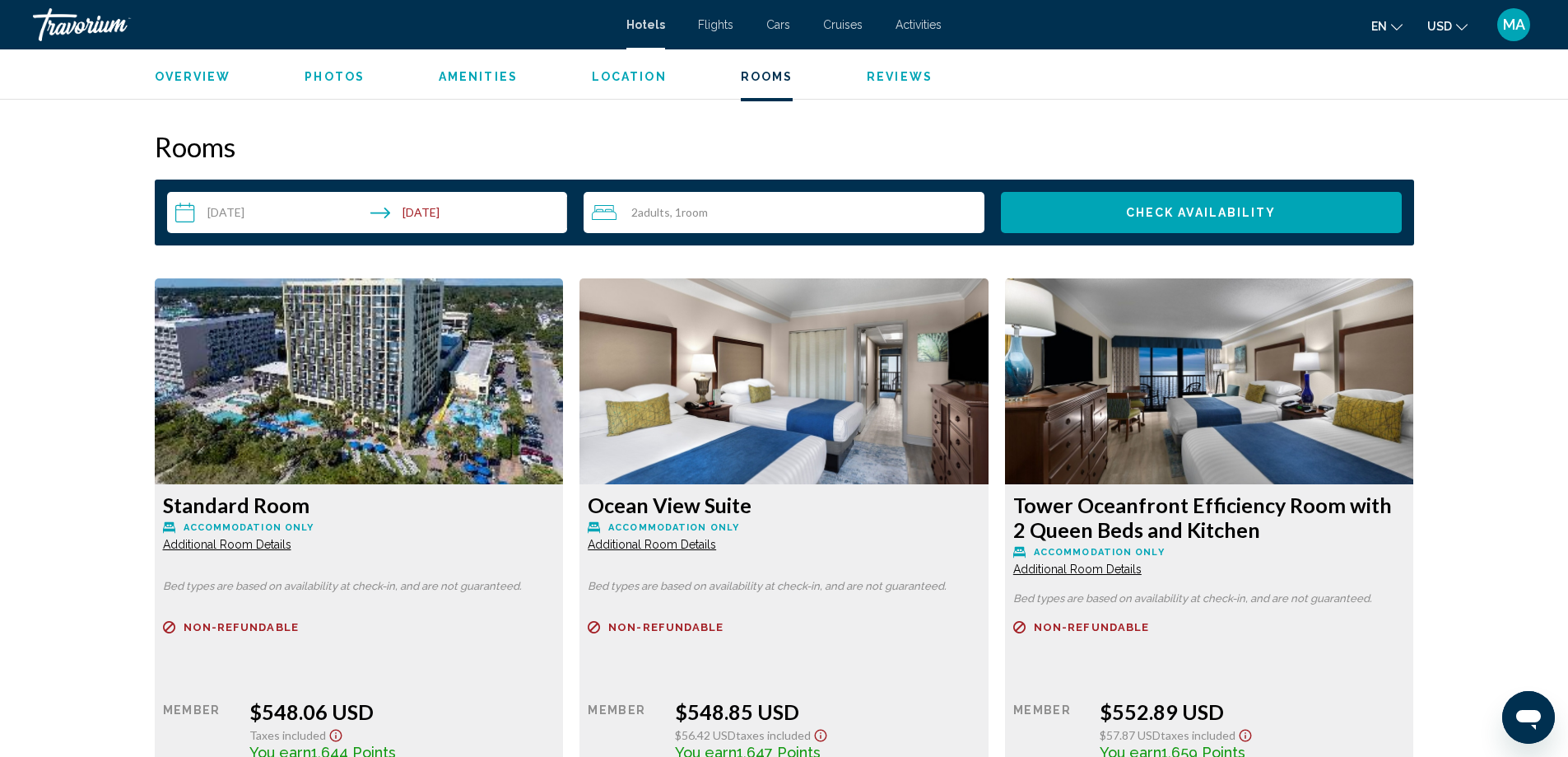
scroll to position [2084, 0]
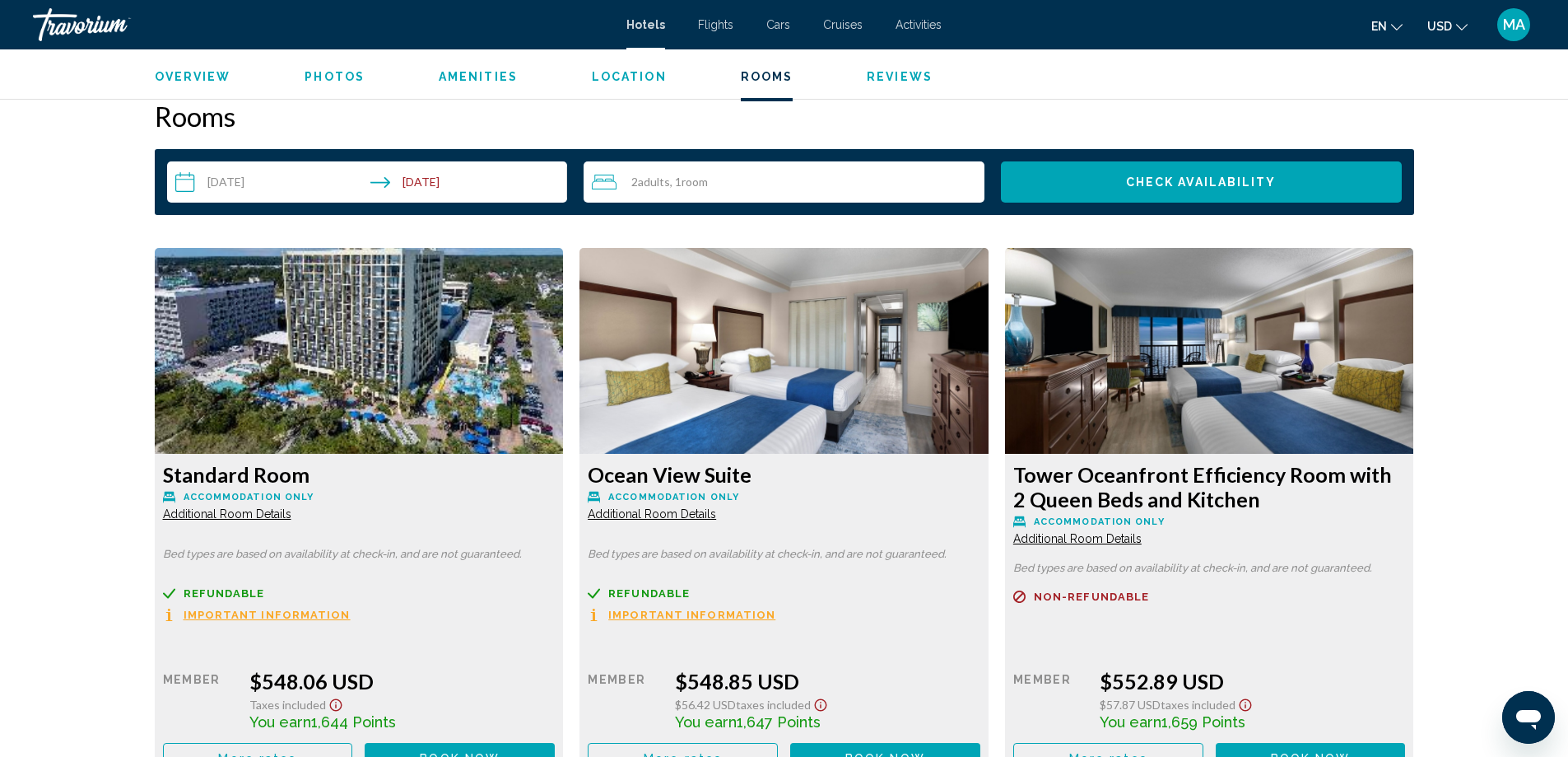
click at [564, 325] on img "Main content" at bounding box center [359, 351] width 409 height 206
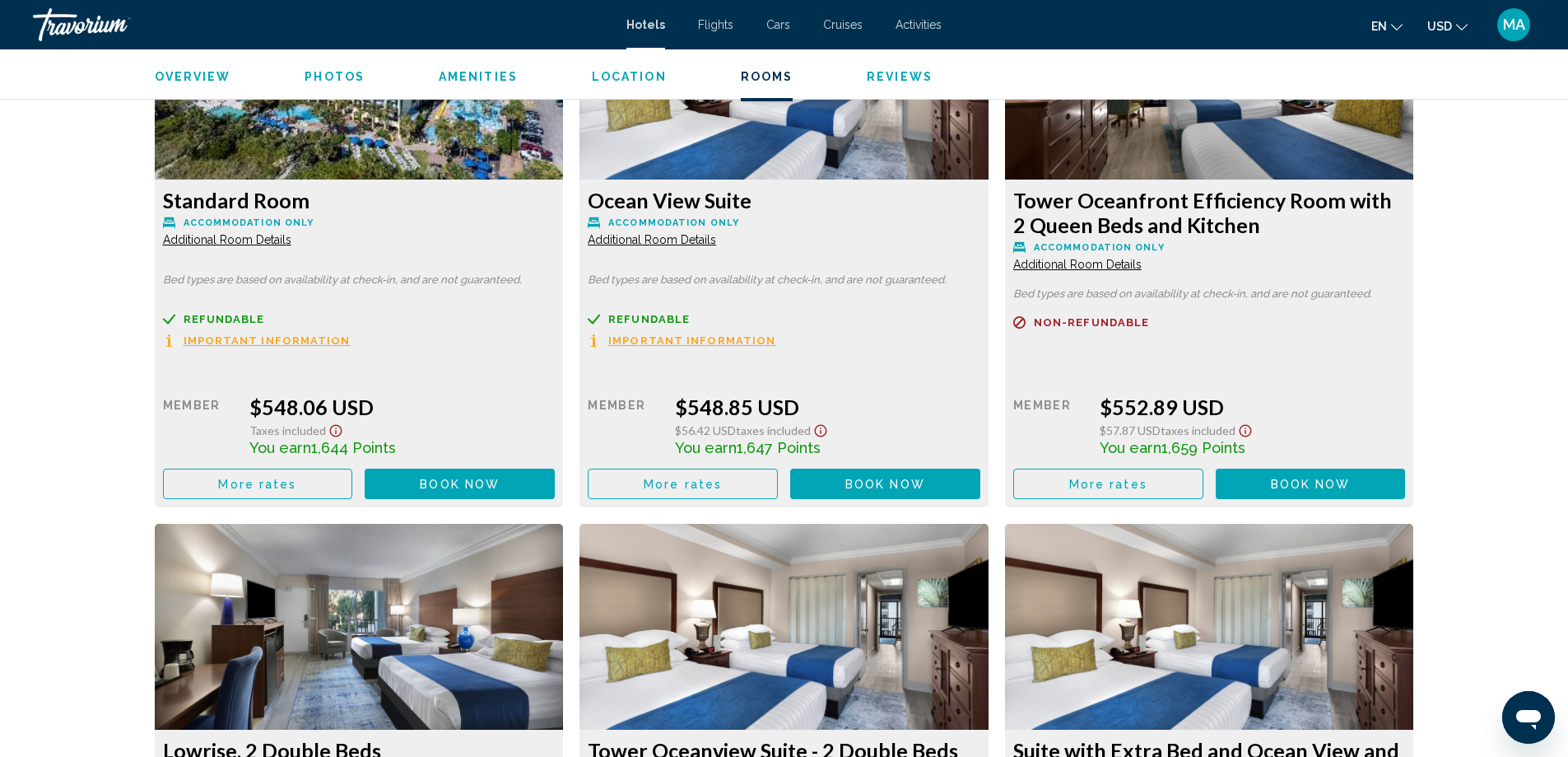
click at [555, 483] on button "Book now No longer available" at bounding box center [459, 483] width 190 height 30
